Goal: Check status: Check status

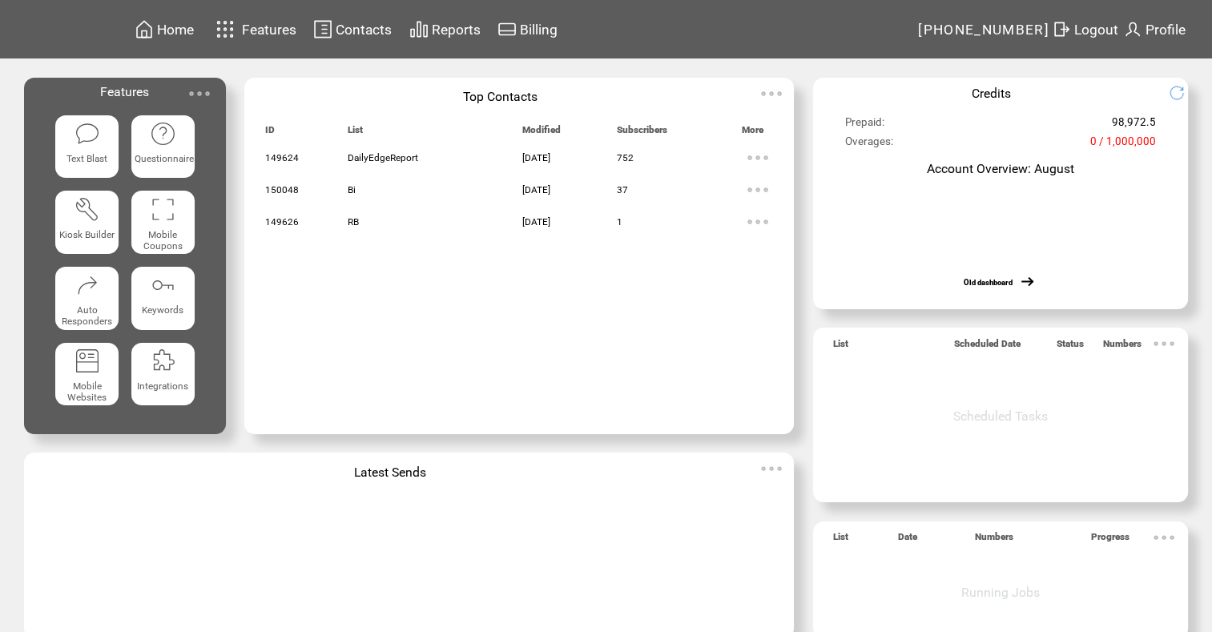
click at [460, 29] on span "Reports" at bounding box center [456, 30] width 49 height 16
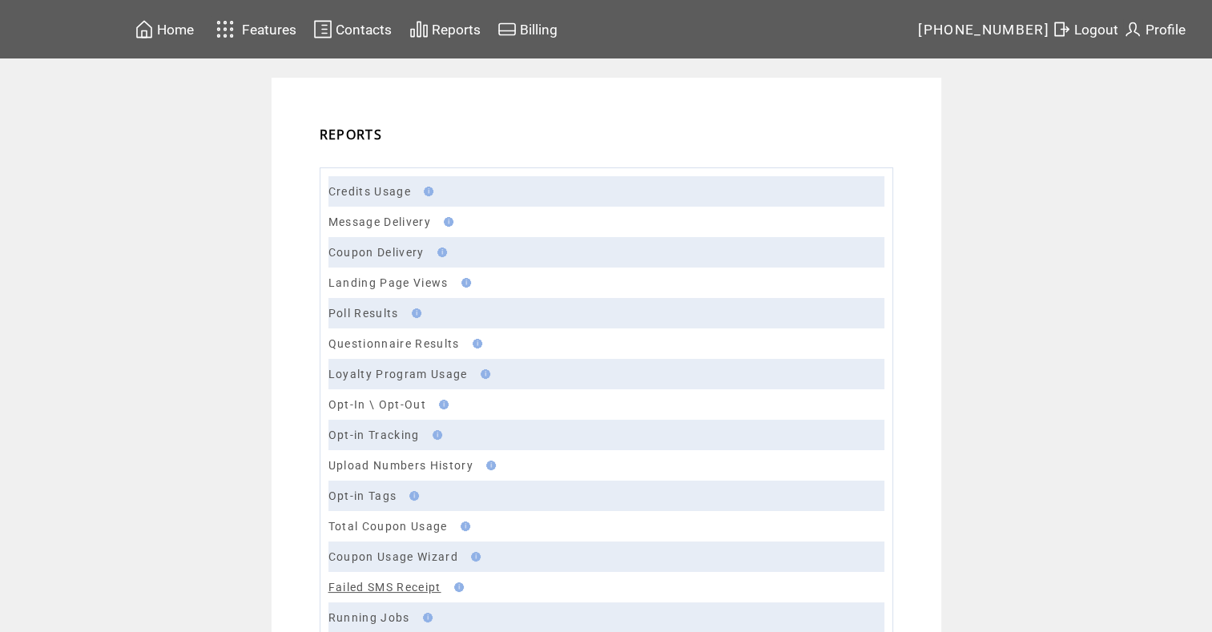
click at [407, 585] on link "Failed SMS Receipt" at bounding box center [384, 587] width 113 height 13
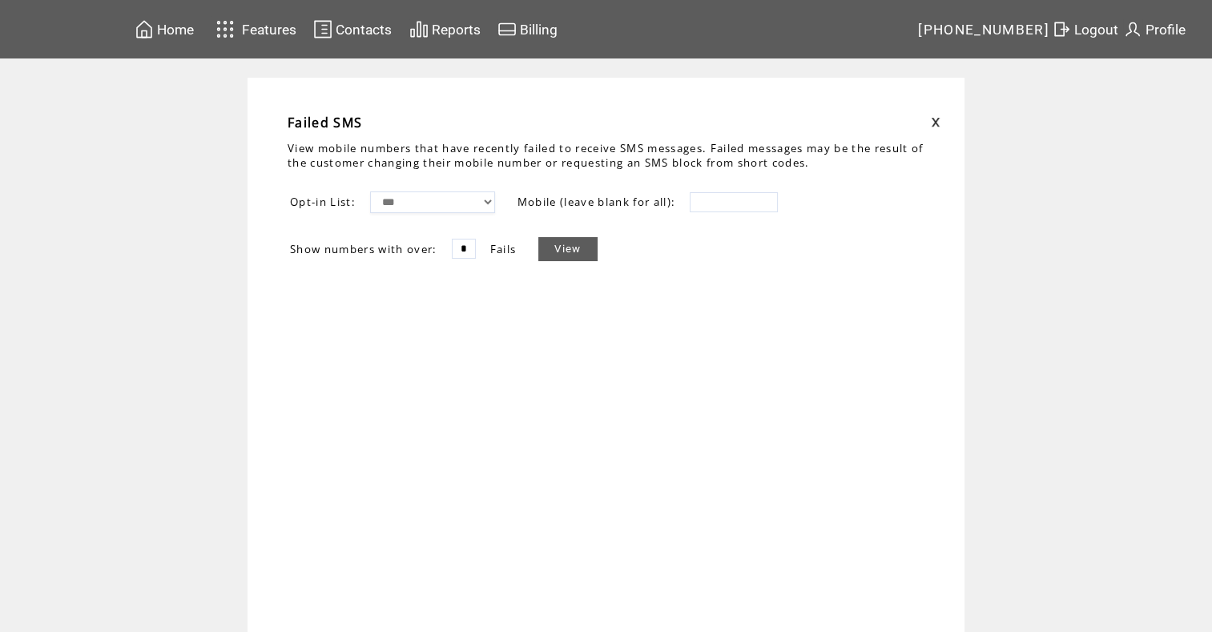
drag, startPoint x: 477, startPoint y: 249, endPoint x: 397, endPoint y: 247, distance: 80.1
click at [397, 247] on tr "Show numbers with over: * Fails View" at bounding box center [443, 249] width 309 height 26
type input "**"
click at [555, 244] on link "View" at bounding box center [567, 249] width 58 height 24
